Goal: Task Accomplishment & Management: Manage account settings

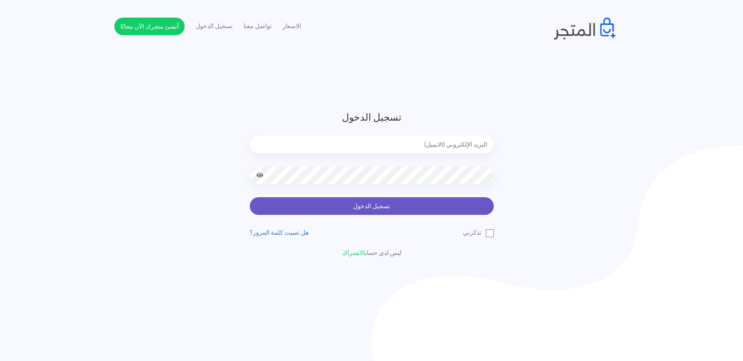
type input "[EMAIL_ADDRESS][DOMAIN_NAME]"
click at [384, 206] on button "تسجيل الدخول" at bounding box center [372, 206] width 244 height 18
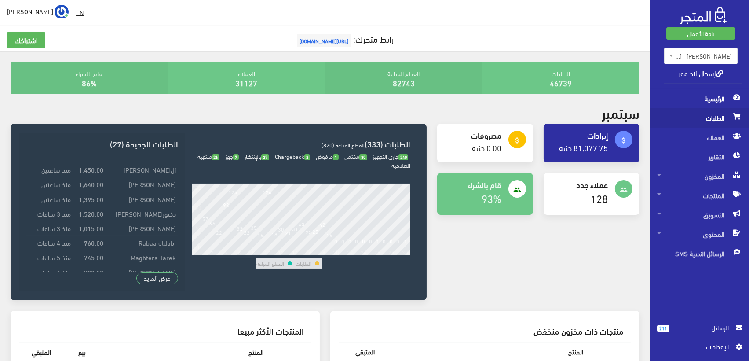
click at [721, 124] on span "الطلبات" at bounding box center [699, 117] width 85 height 19
